Goal: Task Accomplishment & Management: Use online tool/utility

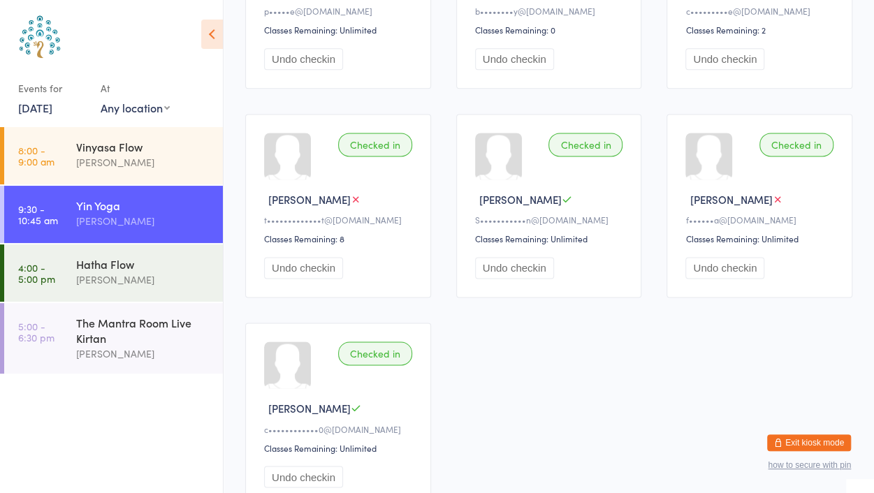
click at [42, 107] on link "[DATE]" at bounding box center [35, 107] width 34 height 15
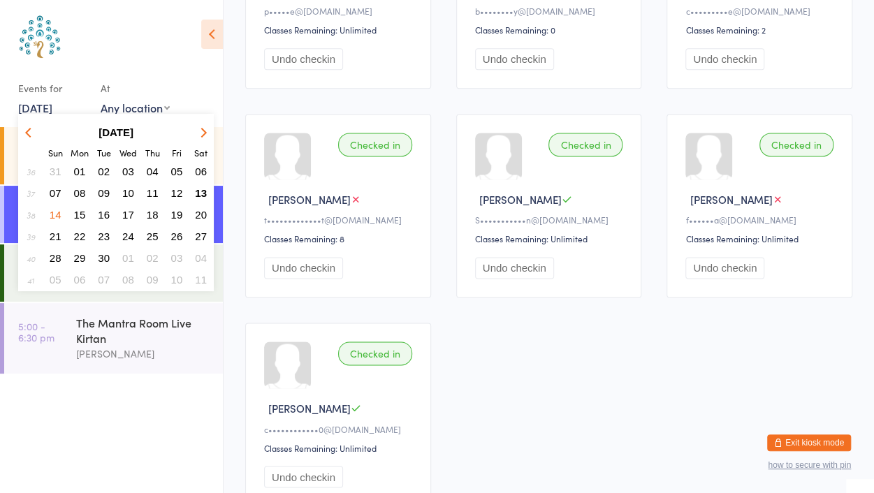
click at [57, 215] on span "14" at bounding box center [56, 215] width 12 height 12
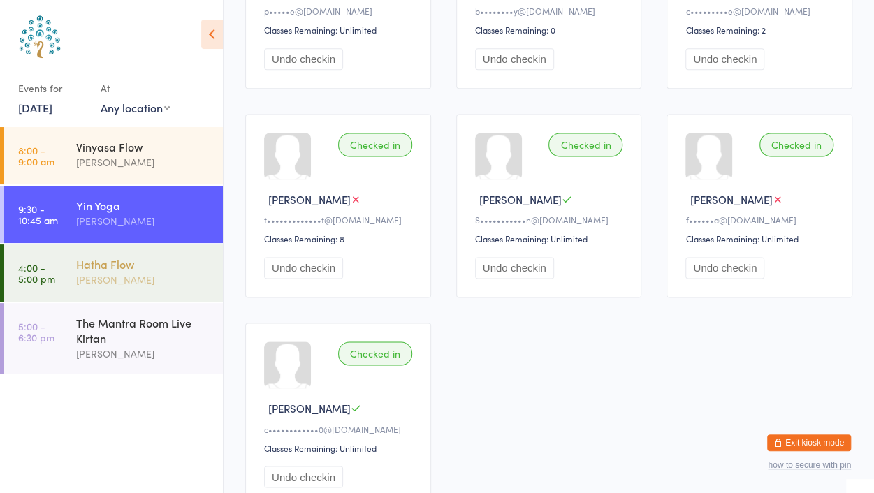
click at [110, 279] on div "[PERSON_NAME]" at bounding box center [143, 280] width 135 height 16
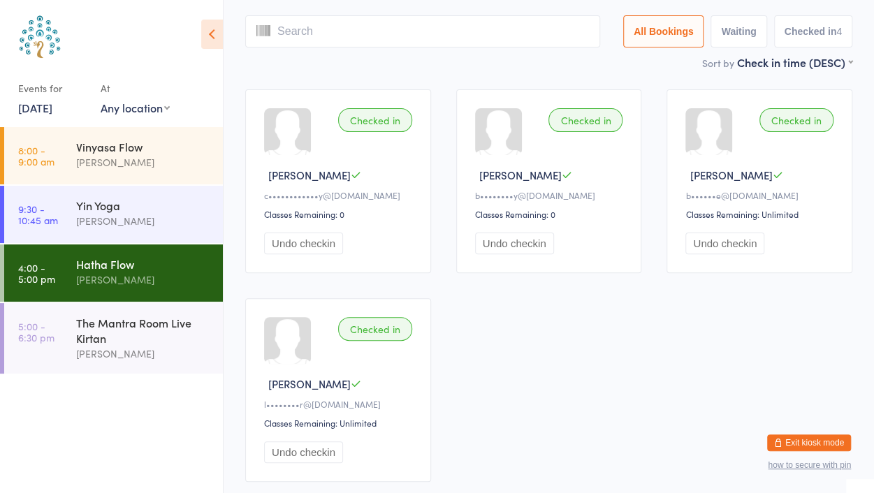
scroll to position [77, 0]
type input "7161"
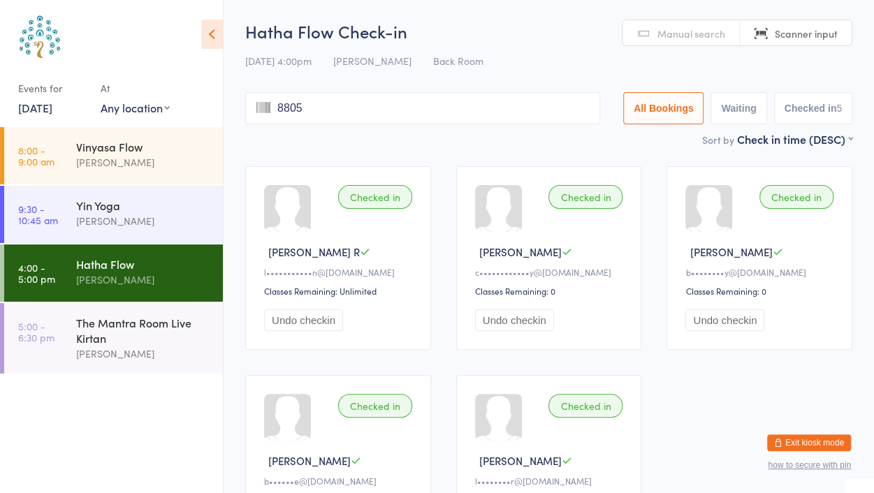
type input "8805"
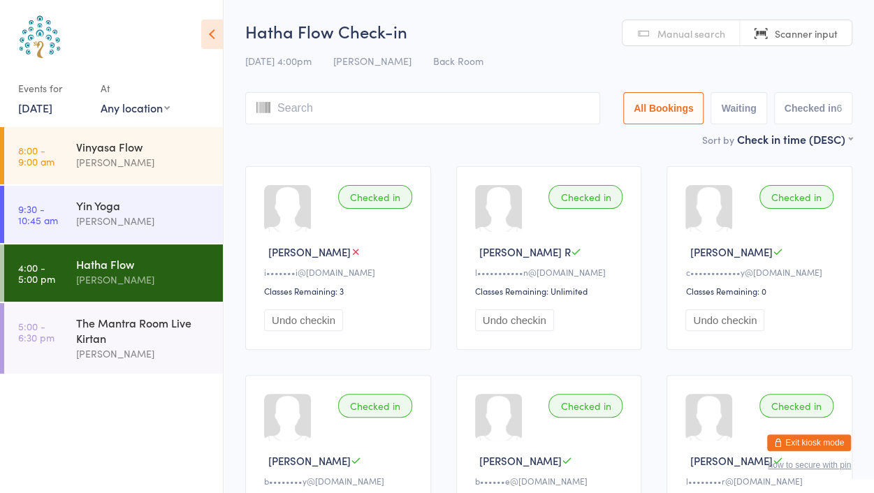
click at [665, 31] on span "Manual search" at bounding box center [692, 34] width 68 height 14
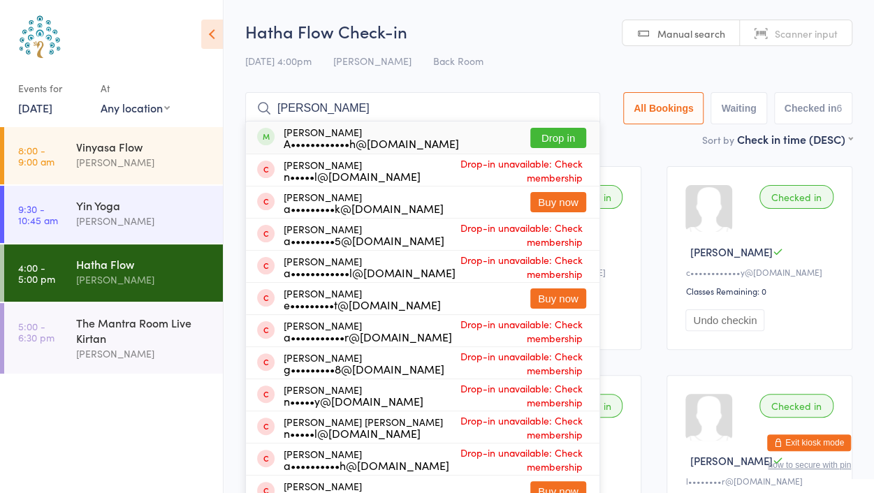
type input "[PERSON_NAME]"
click at [576, 138] on button "Drop in" at bounding box center [559, 138] width 56 height 20
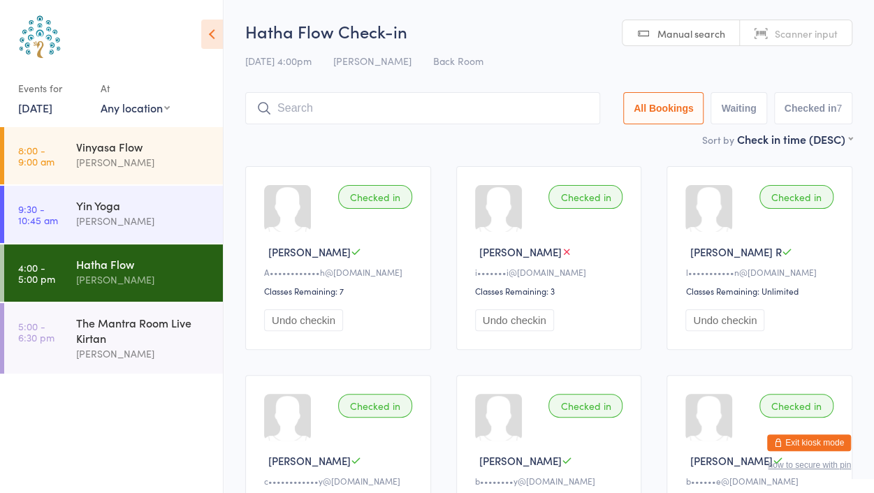
click at [688, 29] on span "Manual search" at bounding box center [692, 34] width 68 height 14
click at [691, 35] on span "Manual search" at bounding box center [692, 34] width 68 height 14
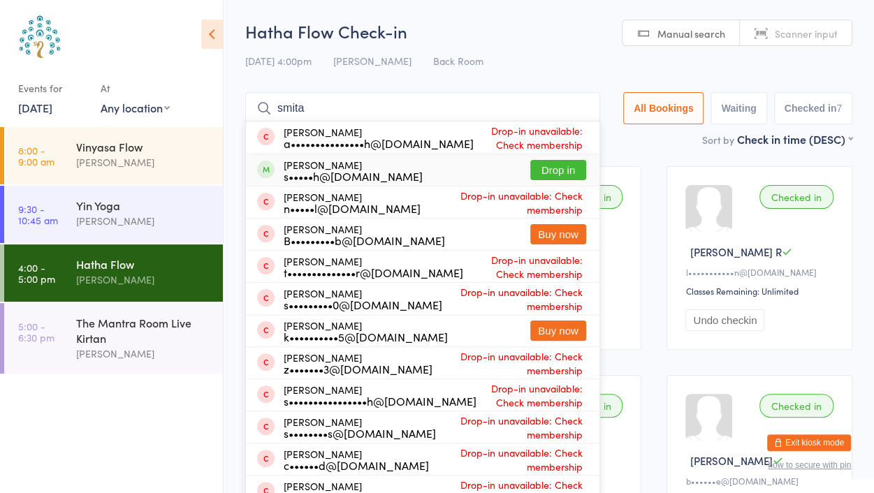
type input "smita"
click at [551, 167] on button "Drop in" at bounding box center [559, 170] width 56 height 20
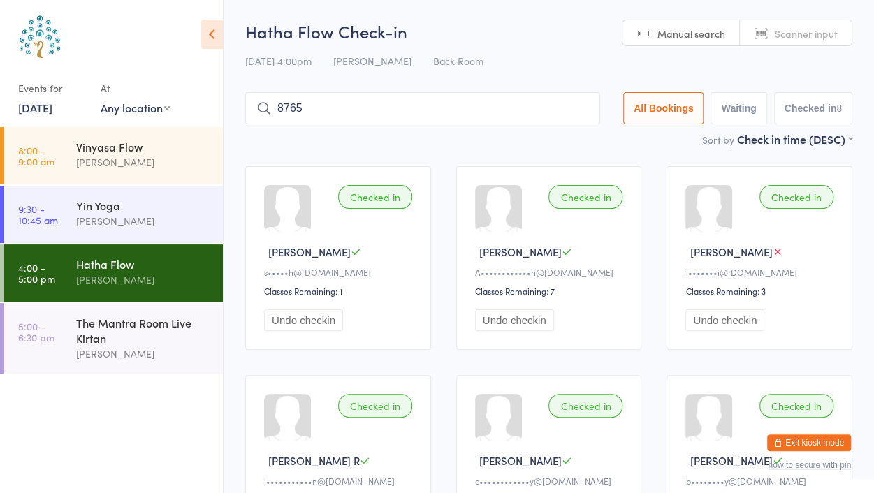
type input "8765"
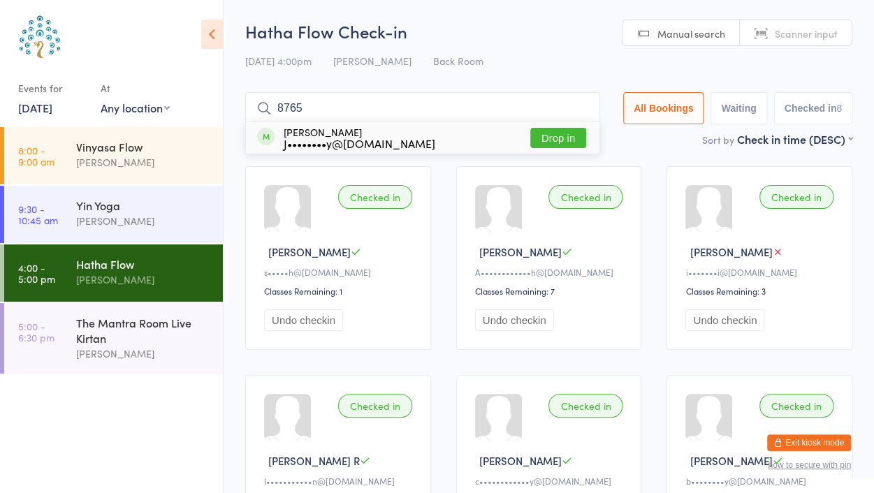
click at [559, 138] on button "Drop in" at bounding box center [559, 138] width 56 height 20
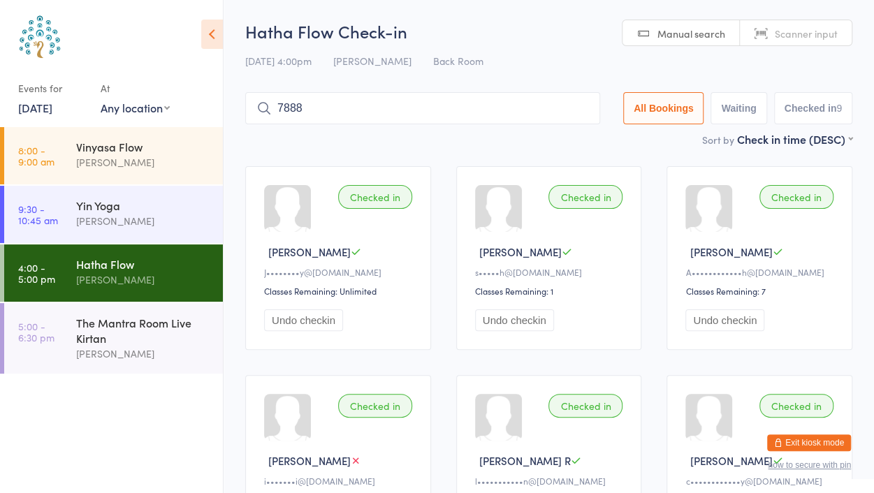
type input "7888"
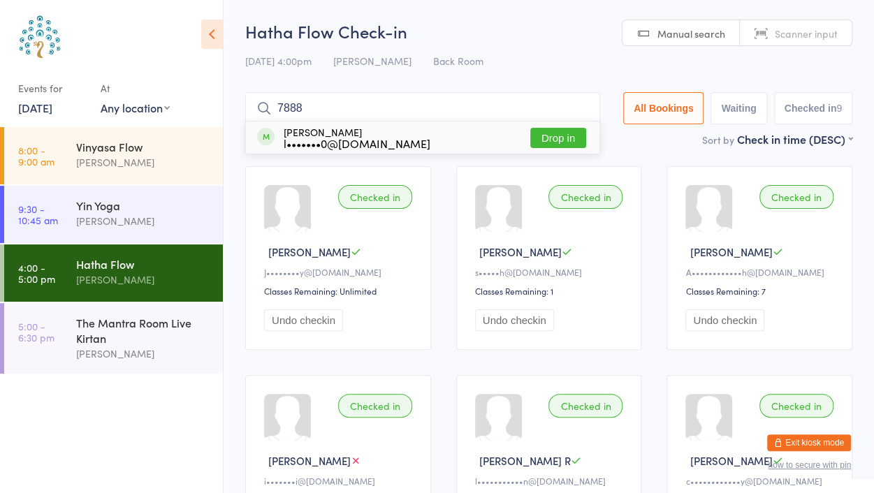
click at [558, 141] on button "Drop in" at bounding box center [559, 138] width 56 height 20
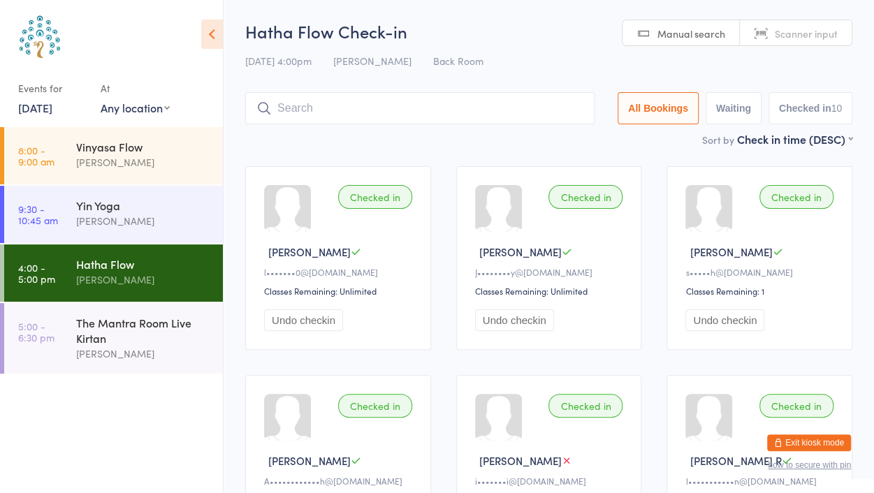
click at [682, 33] on span "Manual search" at bounding box center [692, 34] width 68 height 14
click at [681, 34] on span "Manual search" at bounding box center [692, 34] width 68 height 14
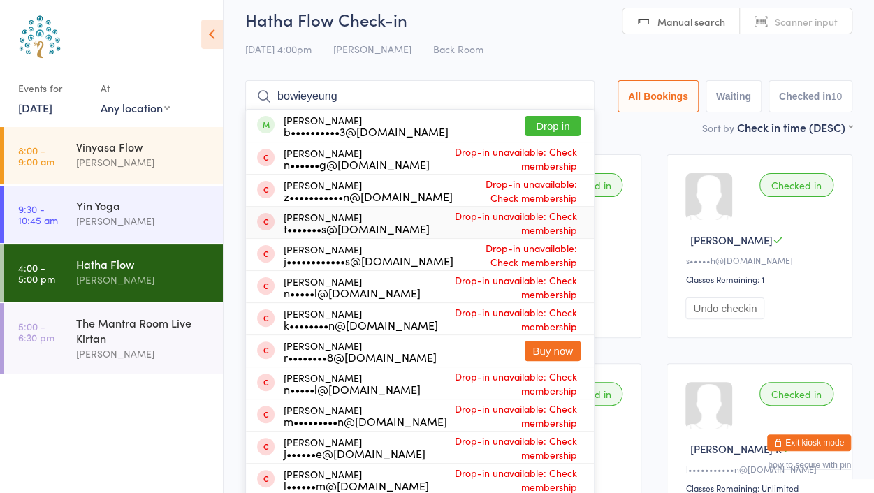
scroll to position [59, 0]
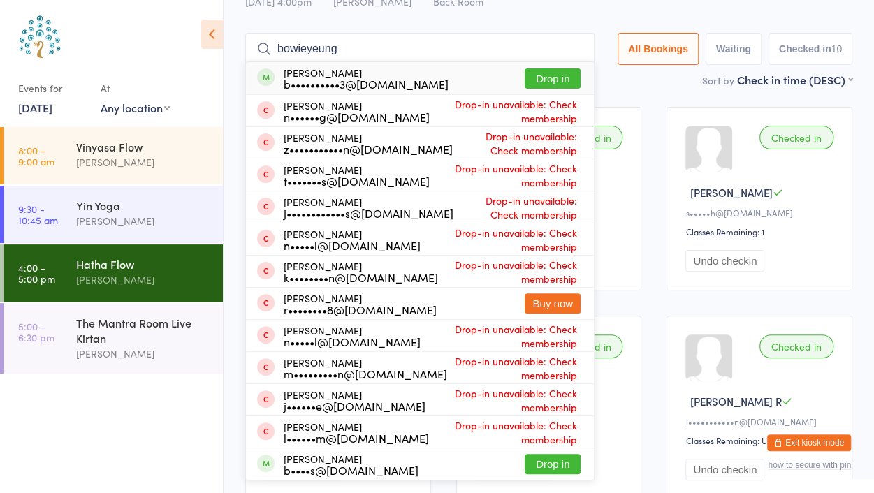
type input "bowieyeung"
click at [553, 70] on button "Drop in" at bounding box center [553, 79] width 56 height 20
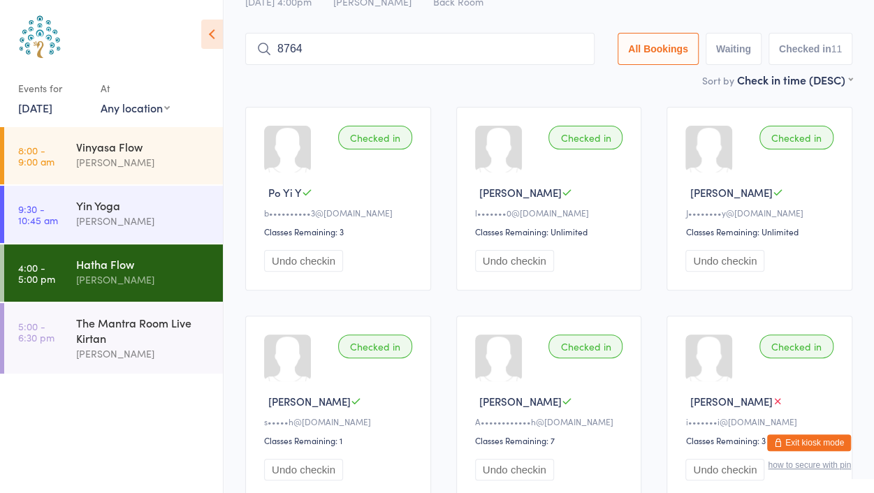
type input "8764"
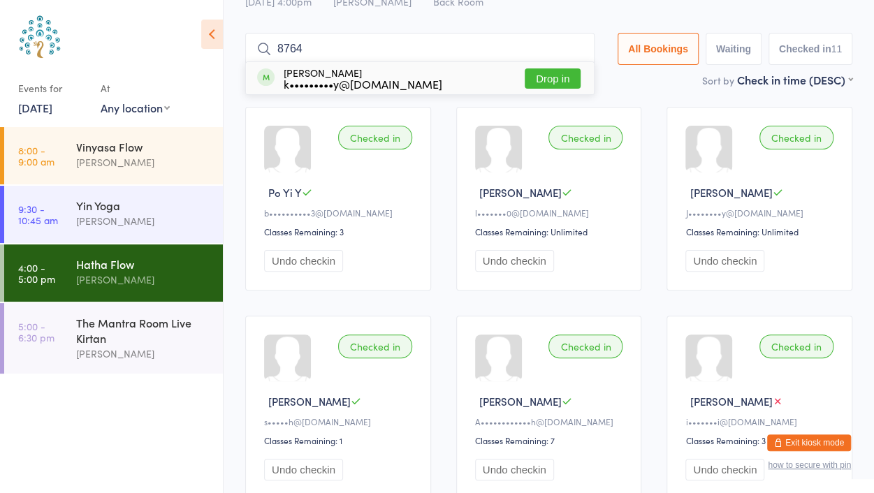
click at [546, 75] on button "Drop in" at bounding box center [553, 79] width 56 height 20
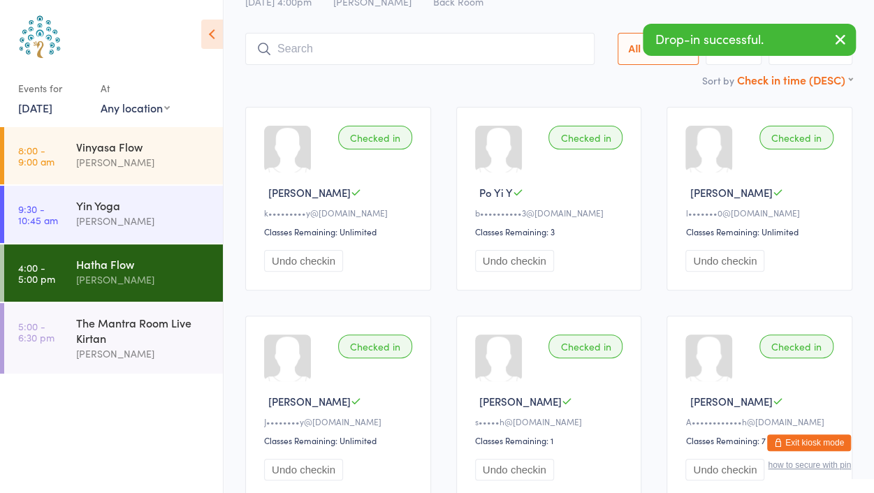
click at [845, 76] on select "First name (ASC) First name (DESC) Last name (ASC) Last name (DESC) Check in ti…" at bounding box center [794, 78] width 115 height 12
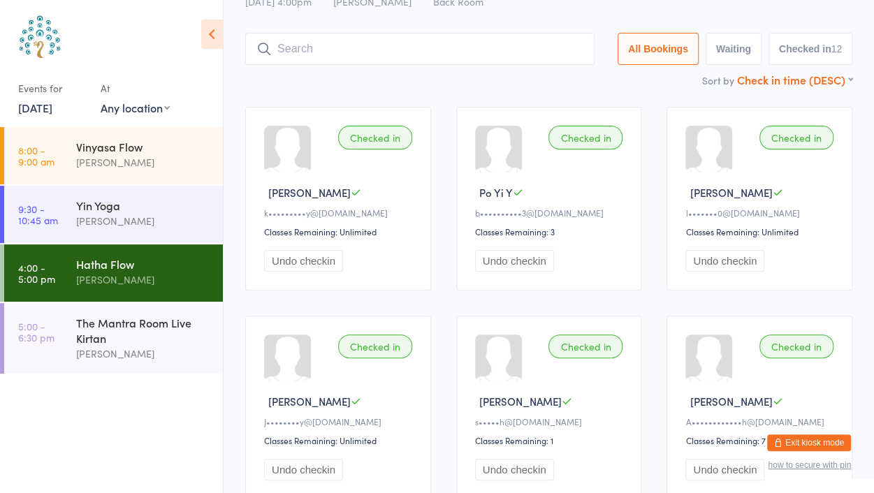
click at [737, 72] on select "First name (ASC) First name (DESC) Last name (ASC) Last name (DESC) Check in ti…" at bounding box center [794, 78] width 115 height 12
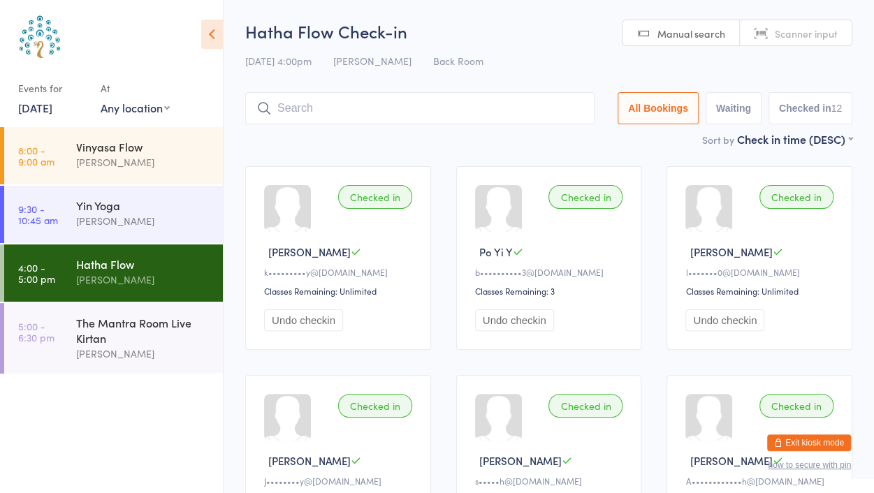
click at [807, 29] on span "Scanner input" at bounding box center [806, 34] width 63 height 14
type input "8034"
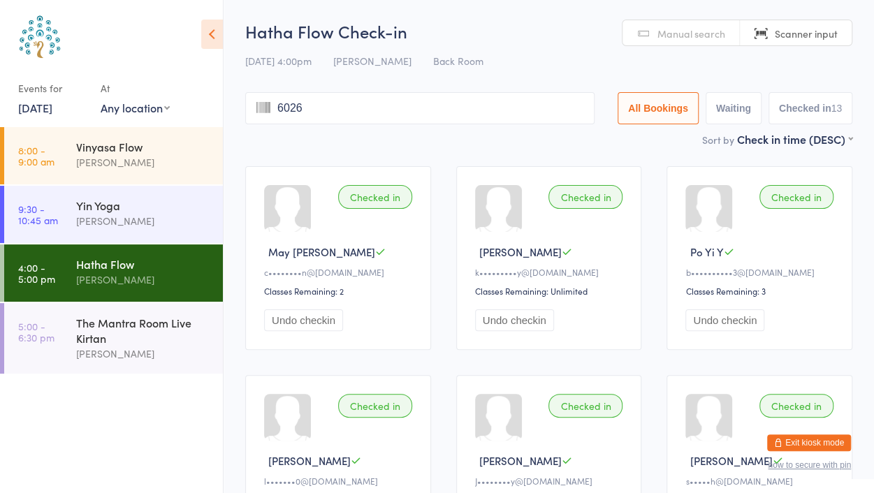
type input "6026"
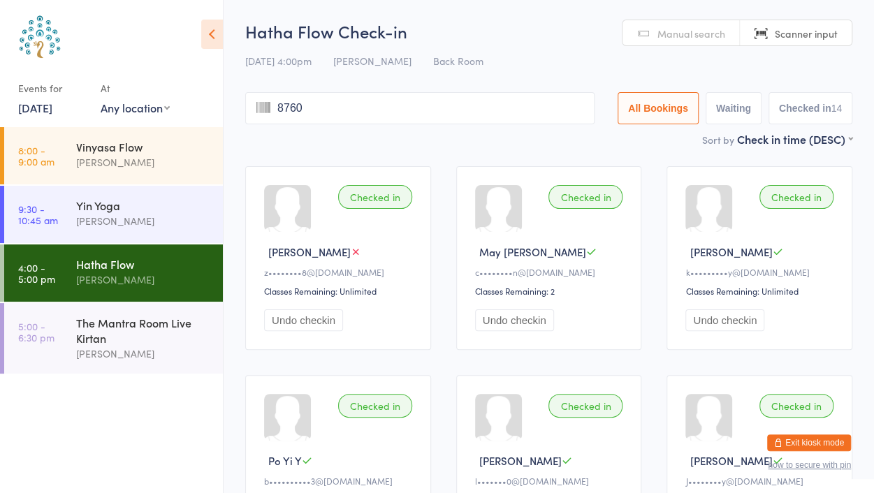
type input "8760"
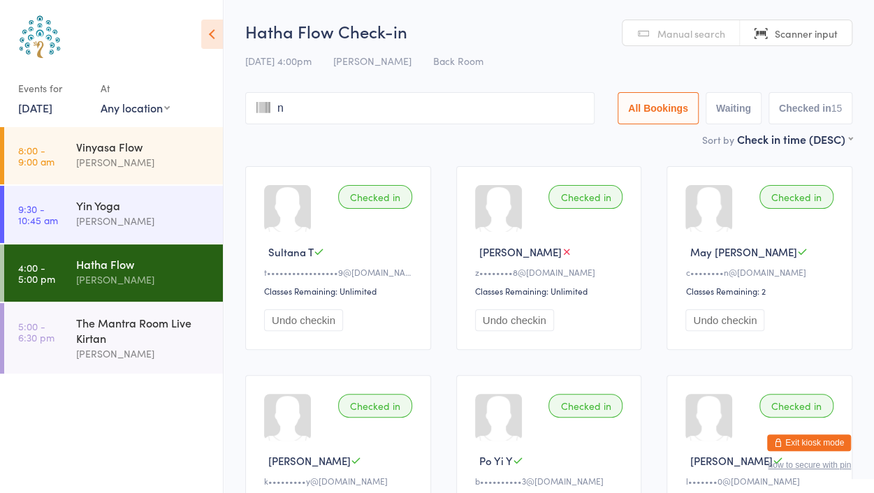
type input "na"
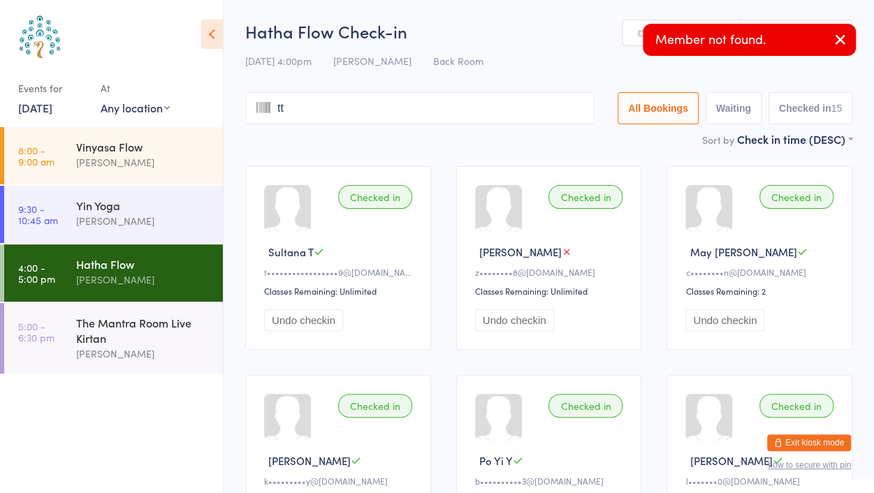
type input "tth"
type input "a"
type input "r"
type input "u"
type input "na"
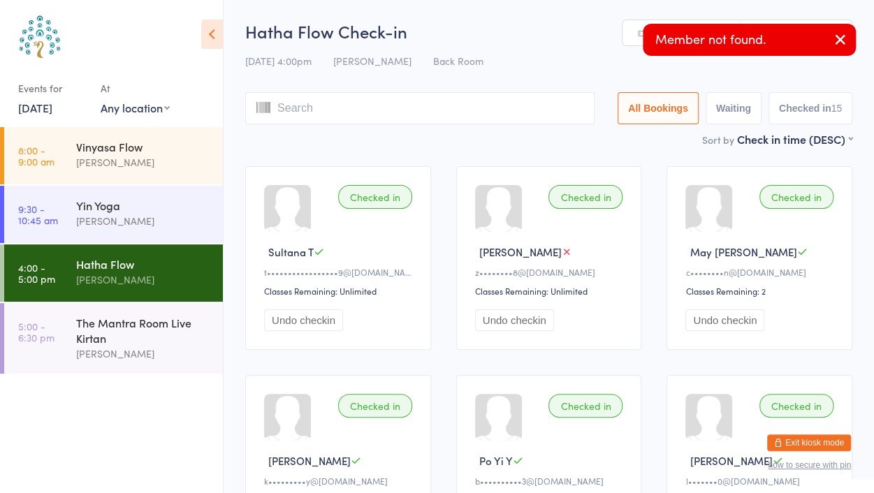
type input "t"
type input "na"
type input "wi"
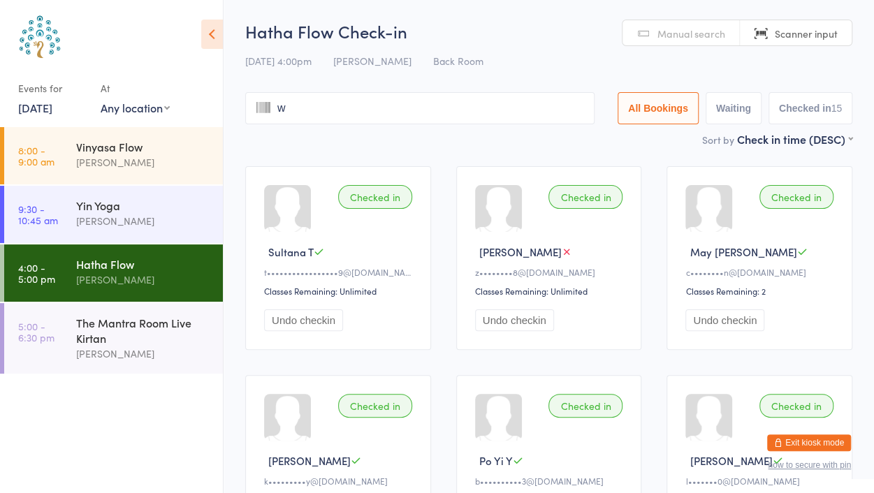
type input "wi"
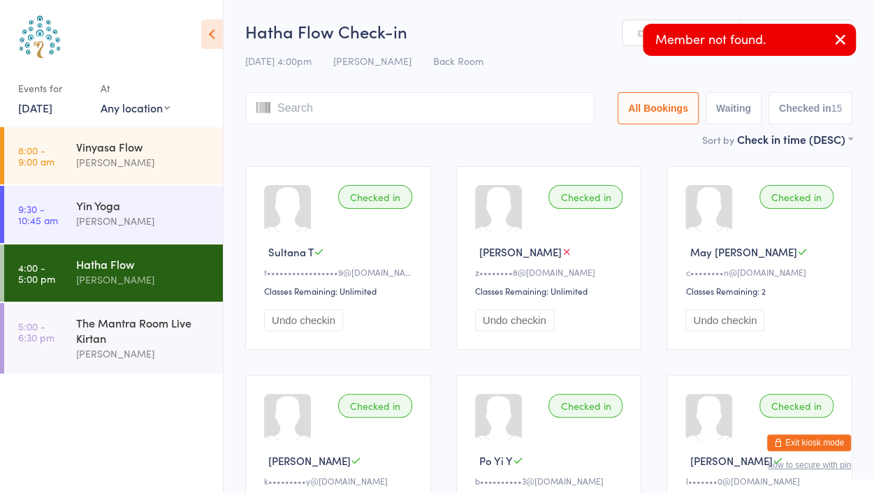
click at [849, 28] on button "button" at bounding box center [841, 40] width 31 height 32
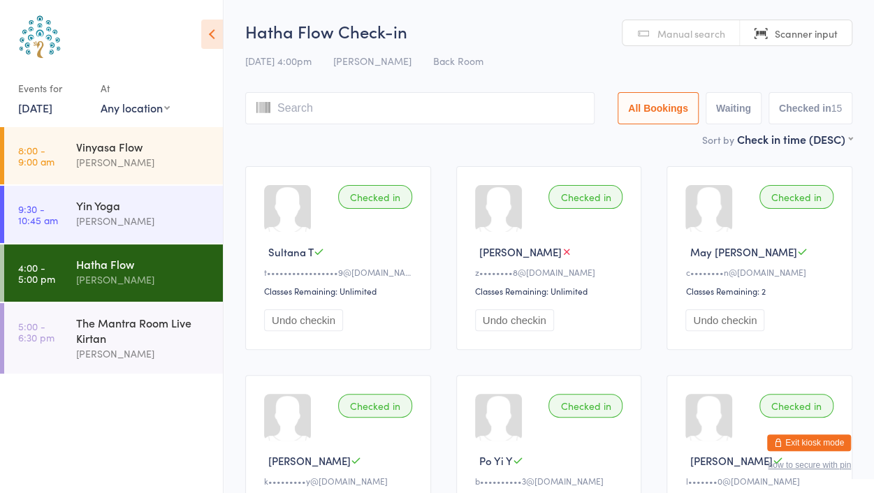
click at [295, 100] on input "search" at bounding box center [419, 108] width 349 height 32
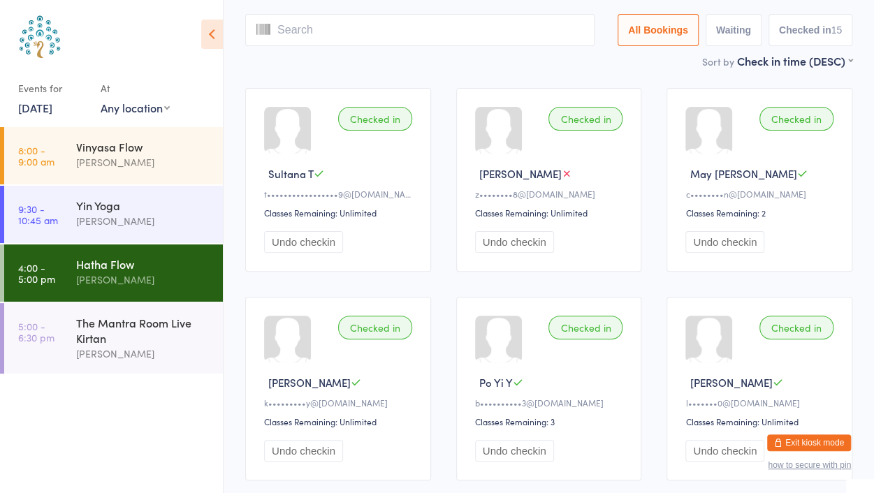
scroll to position [93, 0]
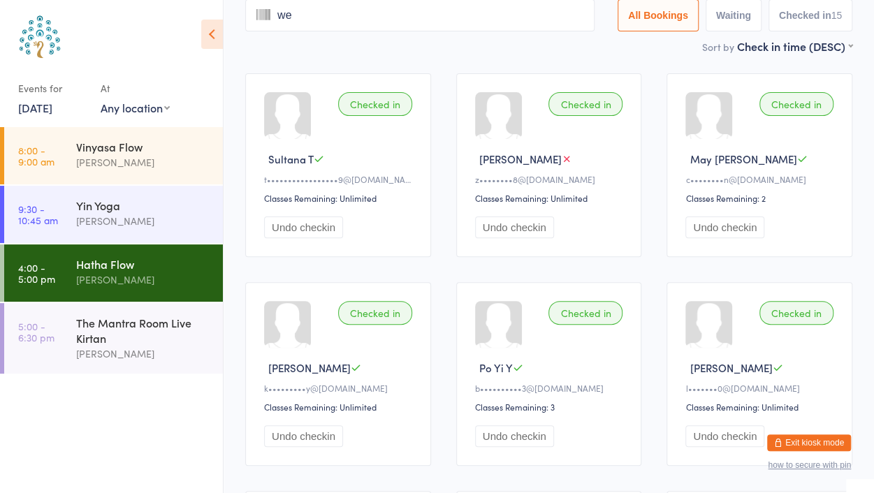
type input "wei"
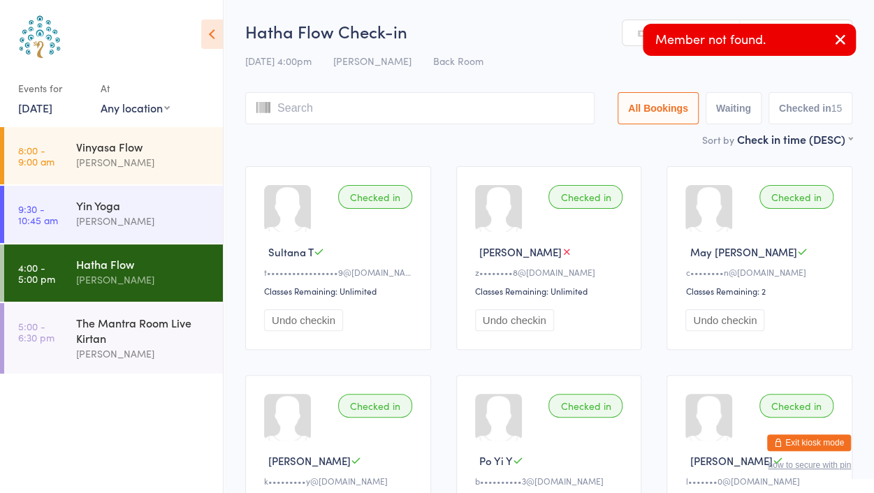
click at [839, 37] on icon "button" at bounding box center [841, 39] width 17 height 17
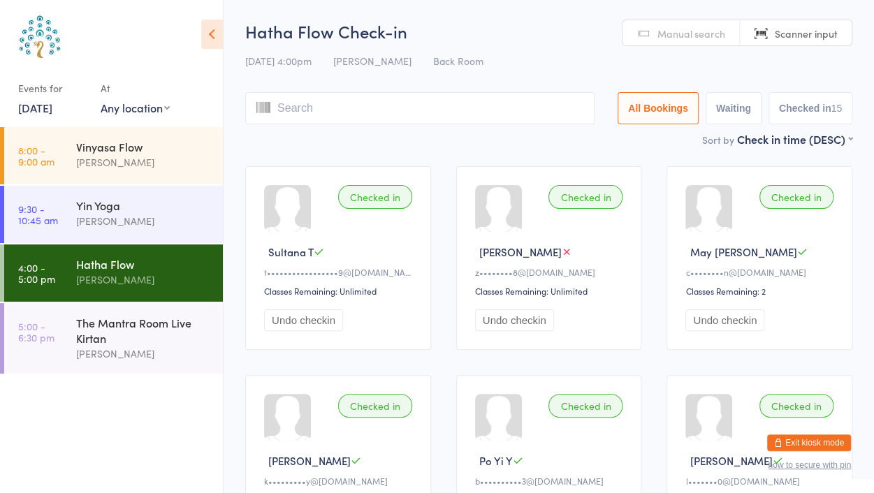
click at [682, 35] on span "Manual search" at bounding box center [692, 34] width 68 height 14
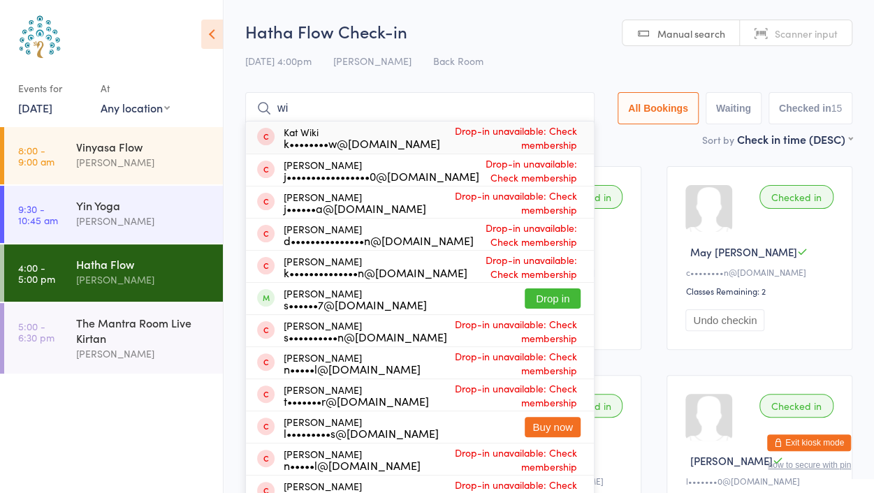
type input "w"
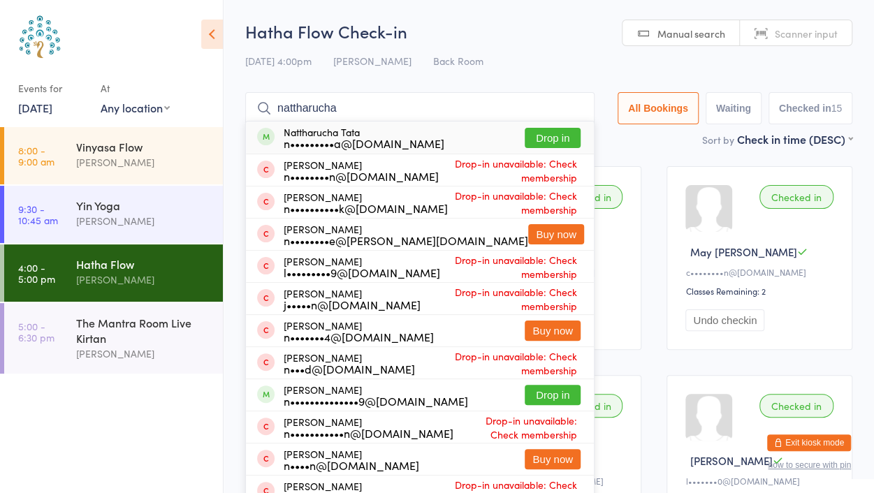
type input "nattharucha"
click at [554, 140] on button "Drop in" at bounding box center [553, 138] width 56 height 20
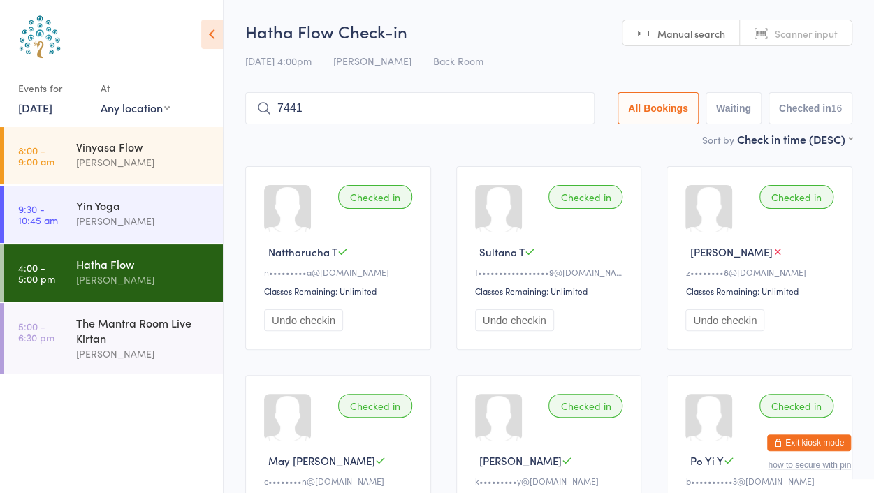
type input "7441"
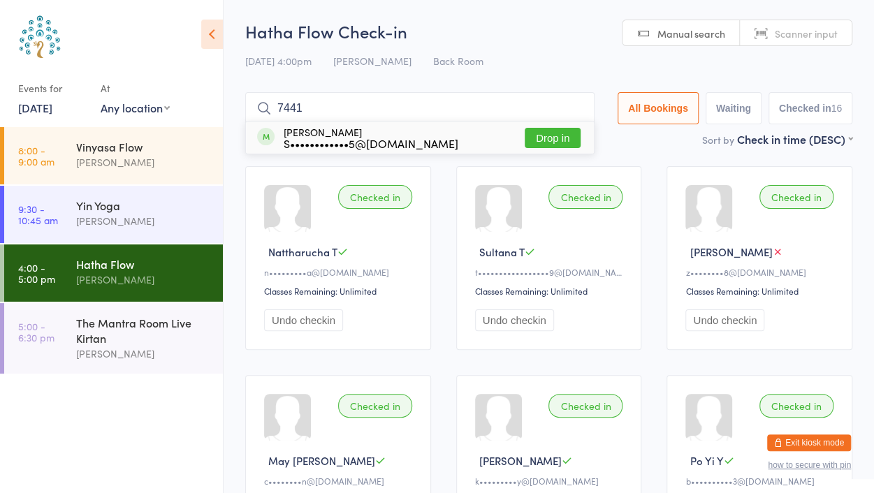
click at [562, 136] on button "Drop in" at bounding box center [553, 138] width 56 height 20
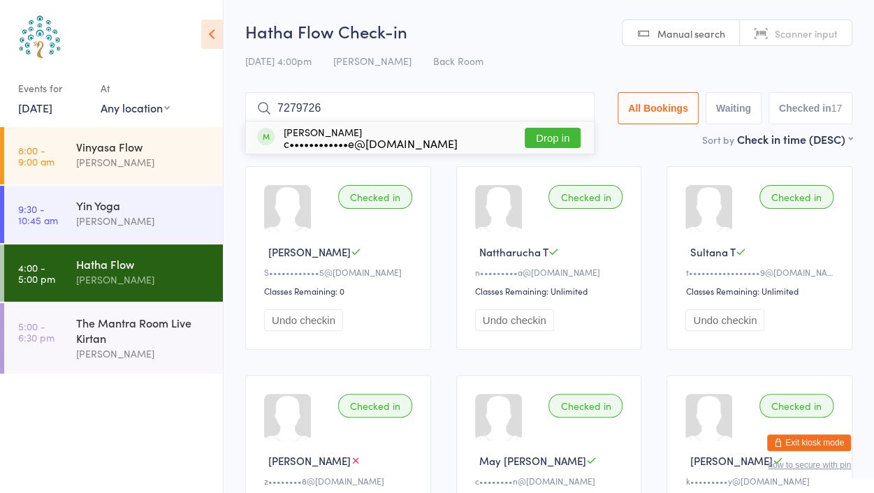
type input "72797260"
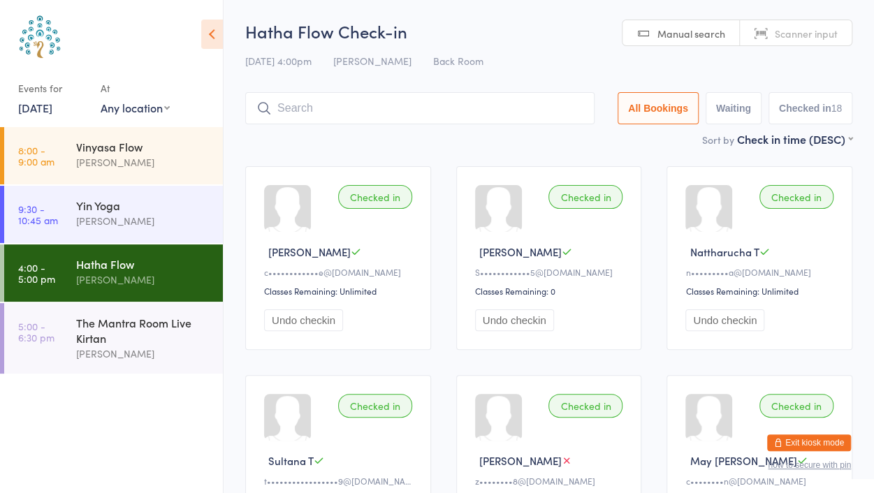
click at [693, 29] on span "Manual search" at bounding box center [692, 34] width 68 height 14
drag, startPoint x: 670, startPoint y: 34, endPoint x: 471, endPoint y: 115, distance: 215.1
click at [471, 115] on div "Manual search Scanner input All Bookings Waiting Checked in 18" at bounding box center [548, 108] width 607 height 32
click at [471, 115] on input "search" at bounding box center [419, 108] width 349 height 32
type input "mi"
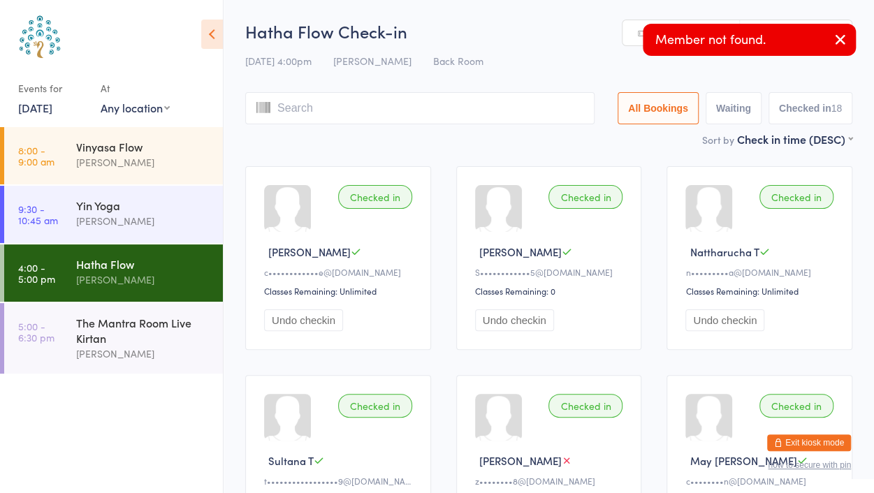
click at [842, 40] on icon "button" at bounding box center [841, 39] width 17 height 17
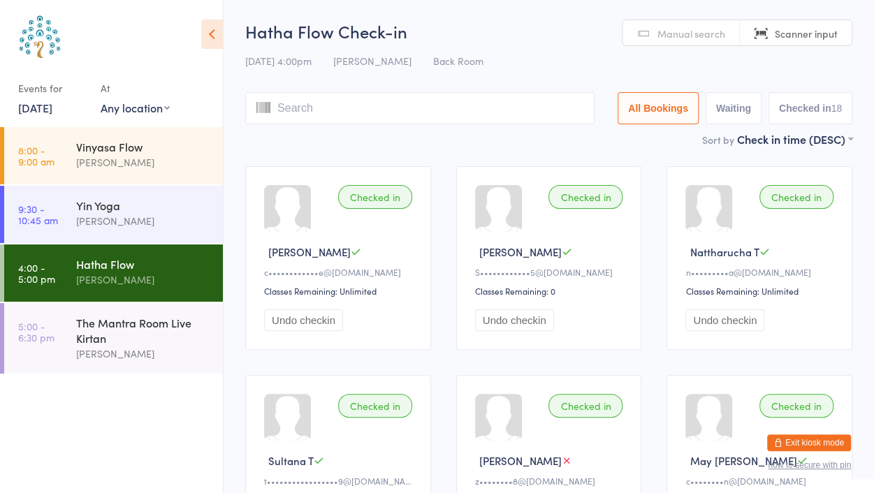
click at [670, 29] on span "Manual search" at bounding box center [692, 34] width 68 height 14
click at [470, 108] on input "search" at bounding box center [419, 108] width 349 height 32
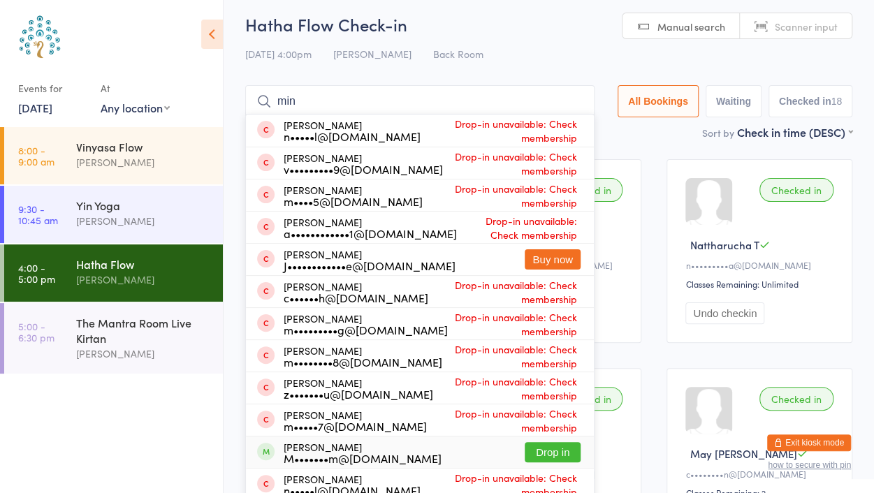
type input "min"
click at [547, 447] on button "Drop in" at bounding box center [553, 452] width 56 height 20
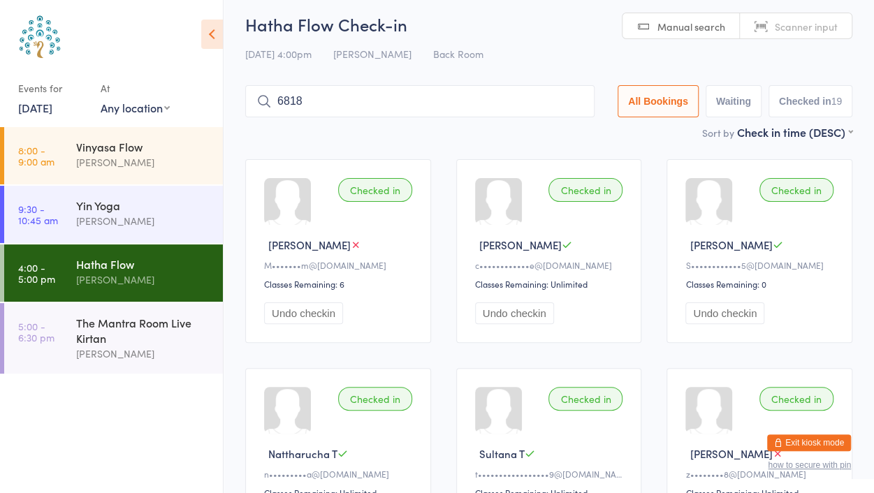
type input "6818"
